Goal: Transaction & Acquisition: Purchase product/service

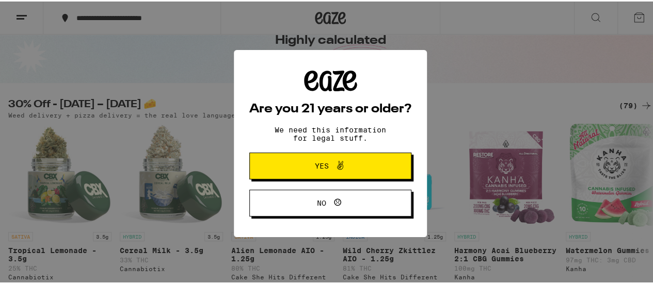
click at [317, 165] on span "Yes" at bounding box center [322, 164] width 14 height 7
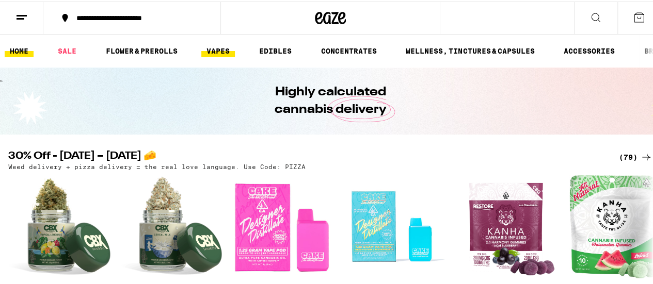
click at [222, 47] on link "VAPES" at bounding box center [218, 49] width 34 height 12
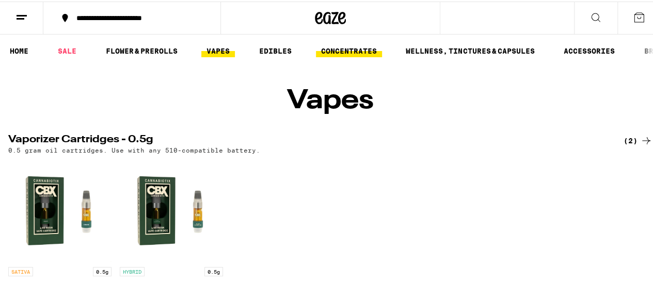
click at [347, 47] on link "CONCENTRATES" at bounding box center [349, 49] width 66 height 12
